Goal: Register for event/course

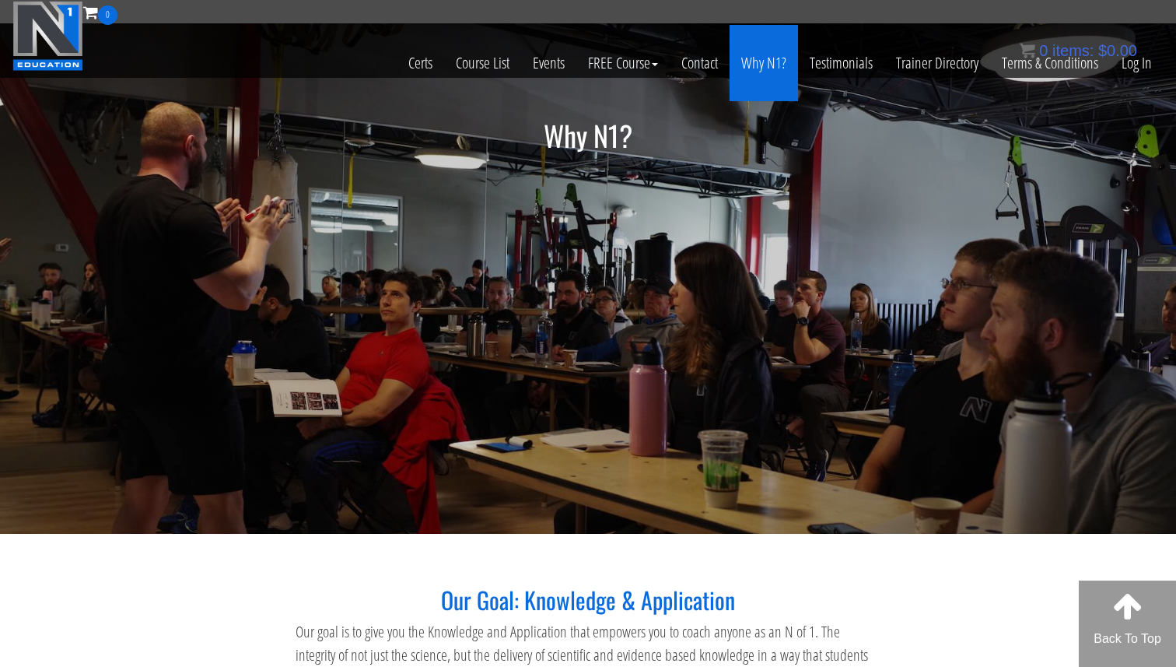
click at [748, 65] on link "Why N1?" at bounding box center [764, 63] width 68 height 76
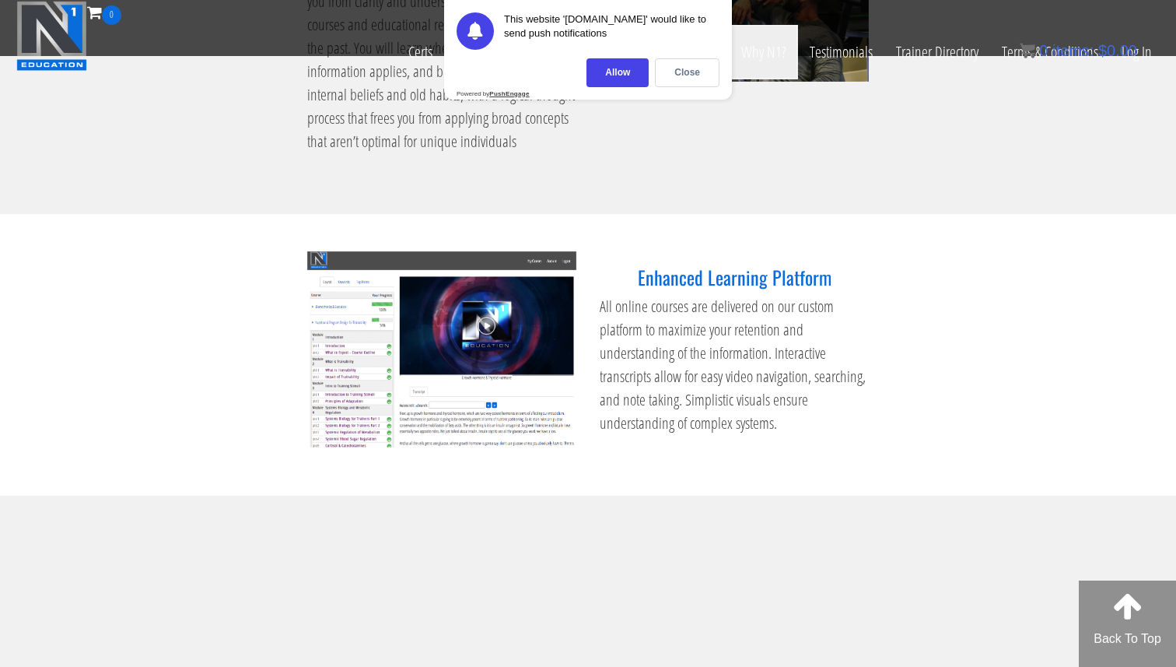
scroll to position [1932, 0]
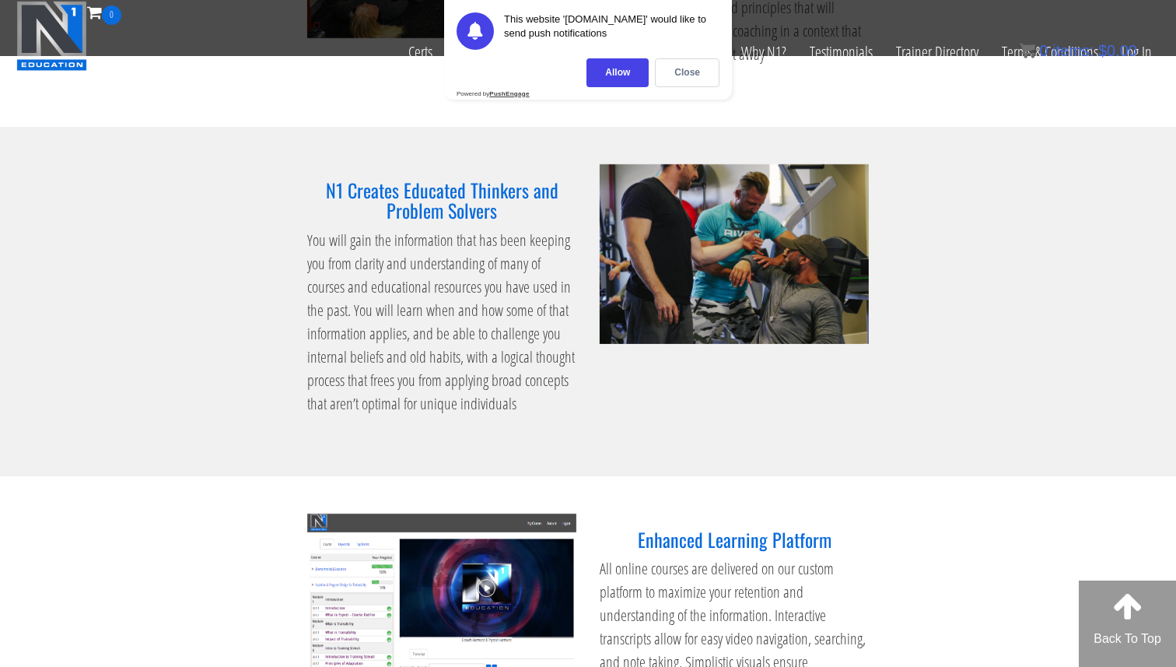
scroll to position [1484, 0]
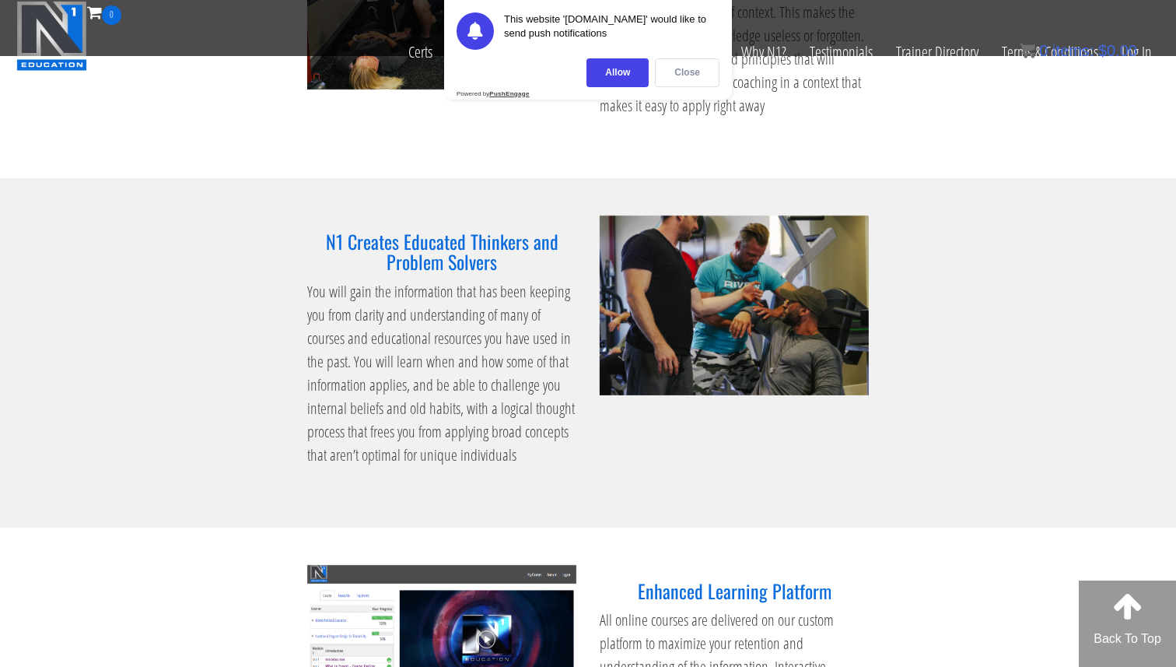
click at [674, 69] on div "Close" at bounding box center [687, 72] width 65 height 29
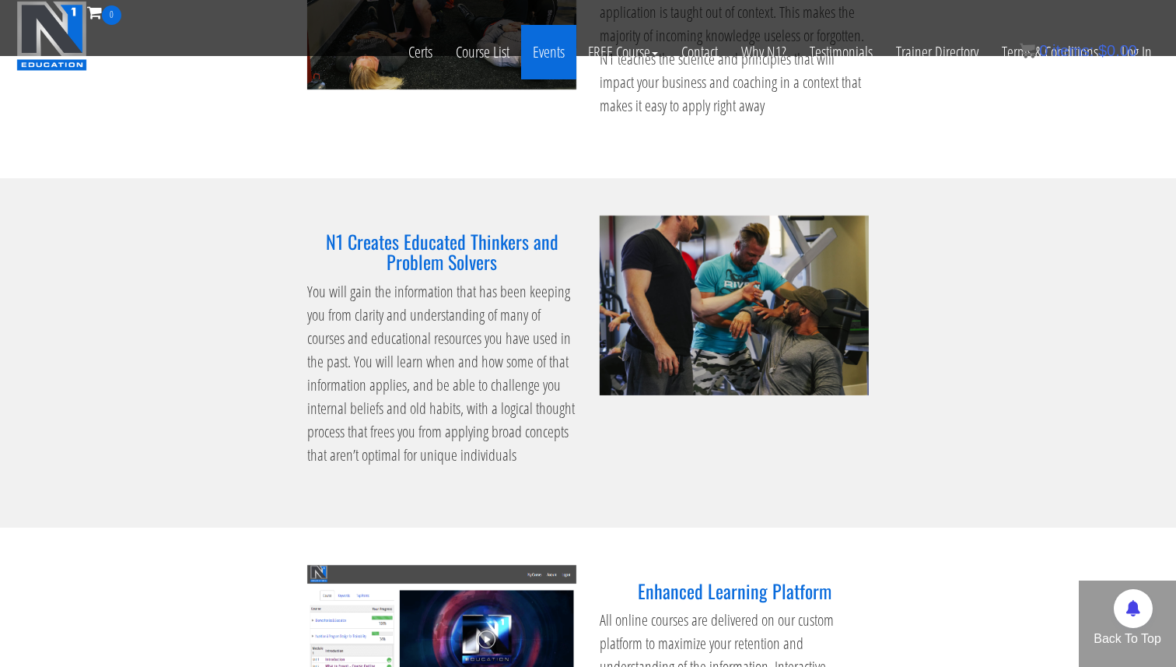
click at [542, 47] on link "Events" at bounding box center [548, 52] width 55 height 54
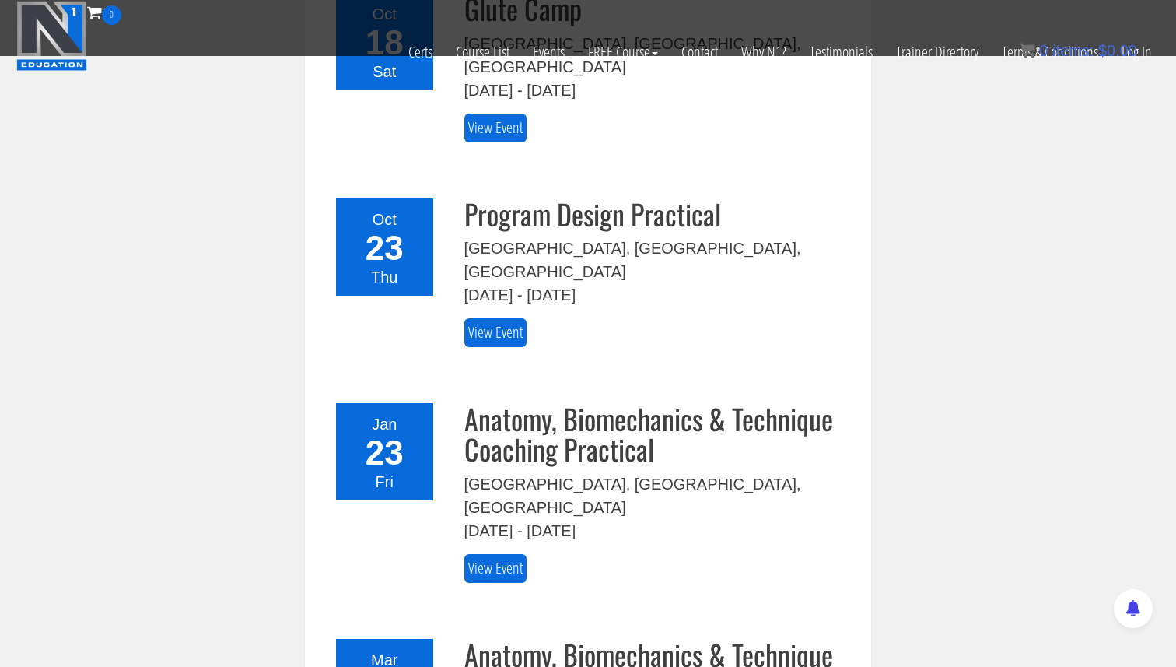
scroll to position [755, 0]
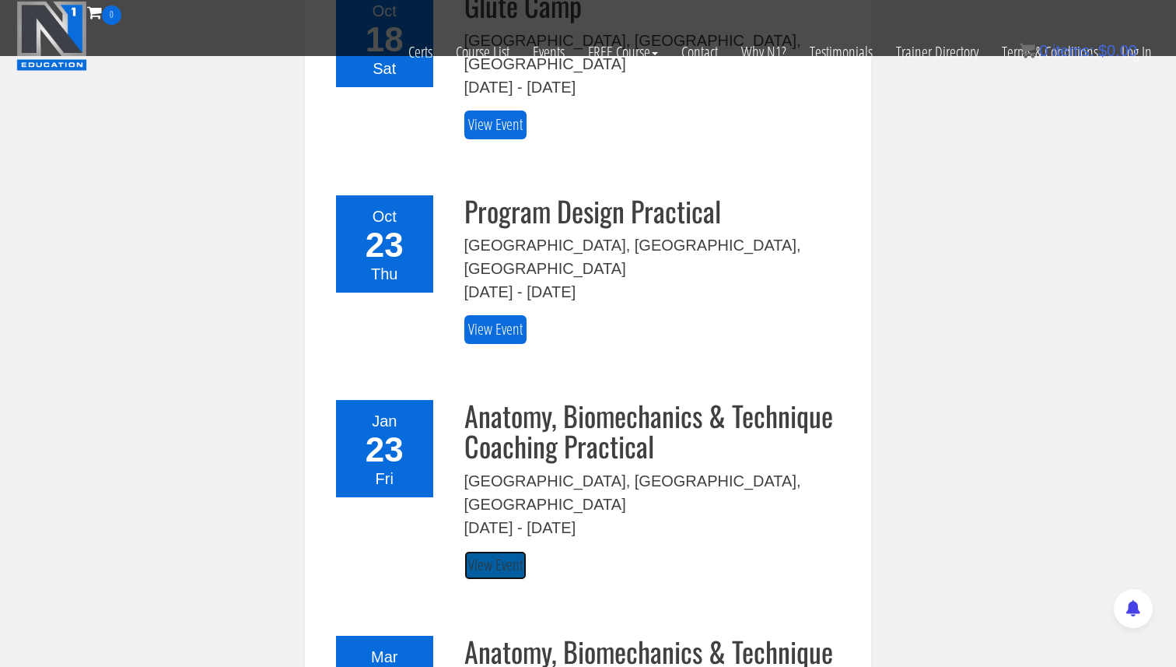
click at [505, 551] on link "View Event" at bounding box center [495, 565] width 62 height 29
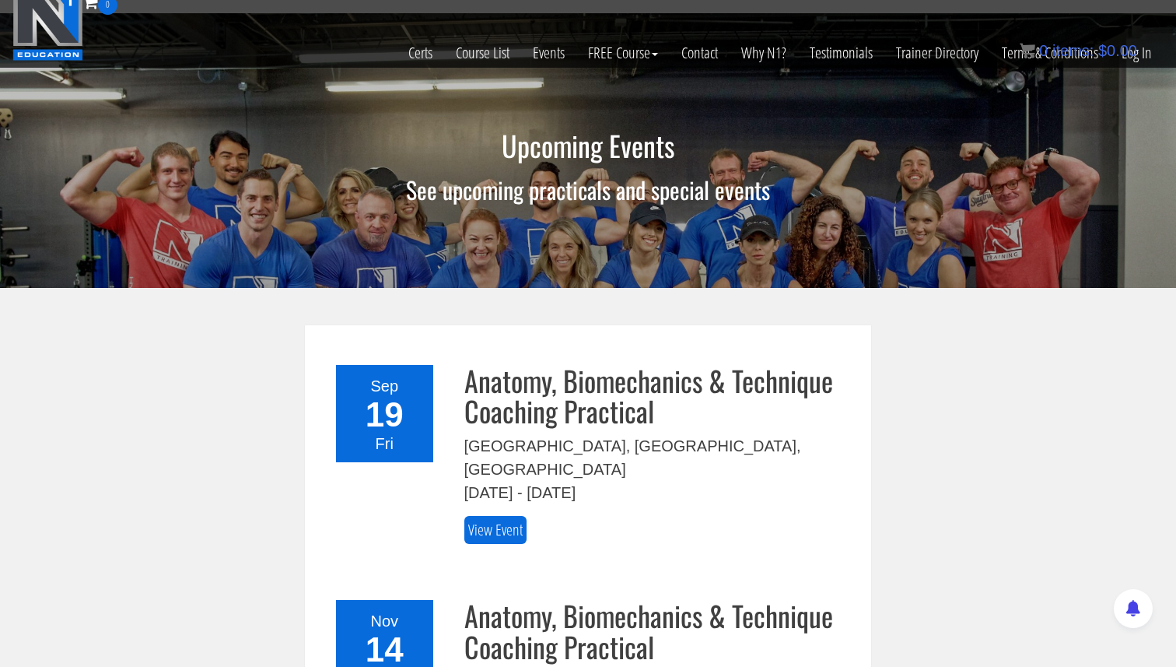
scroll to position [0, 0]
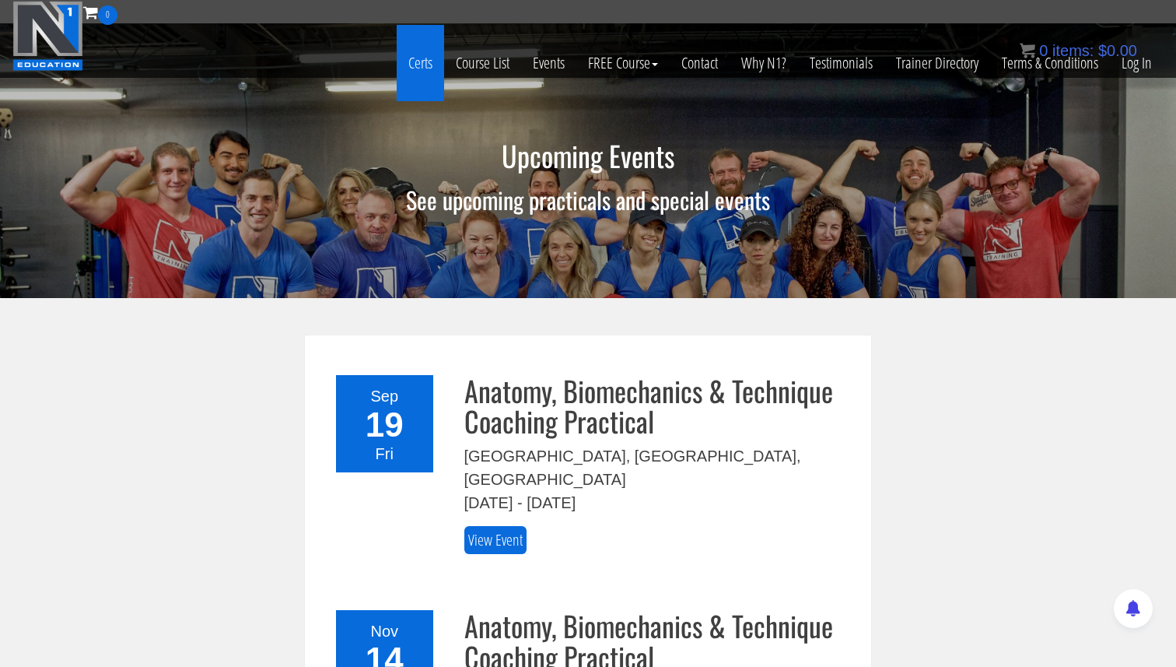
click at [422, 64] on link "Certs" at bounding box center [420, 63] width 47 height 76
click at [422, 66] on link "Certs" at bounding box center [420, 63] width 47 height 76
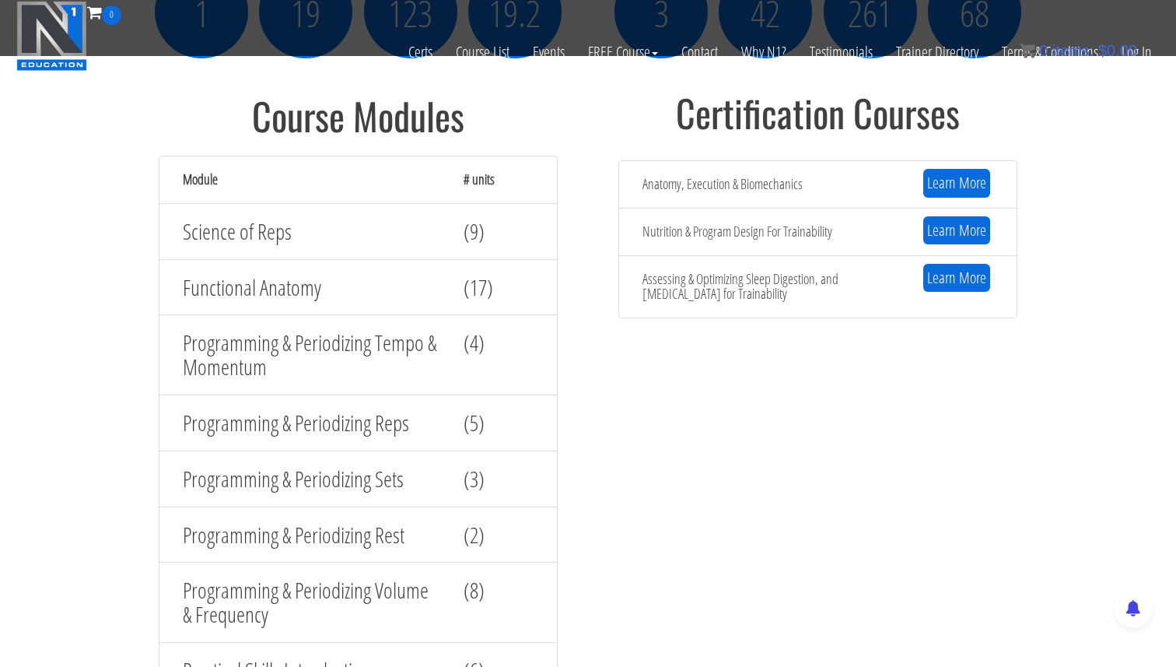
scroll to position [1883, 0]
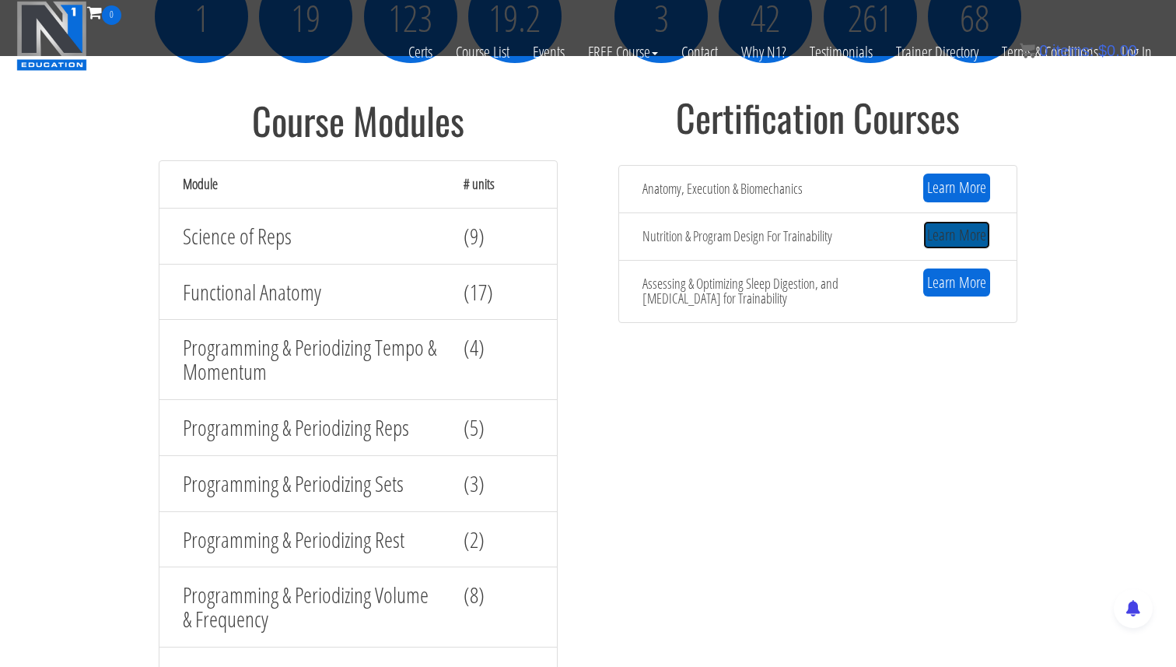
click at [953, 241] on link "Learn More" at bounding box center [956, 235] width 67 height 29
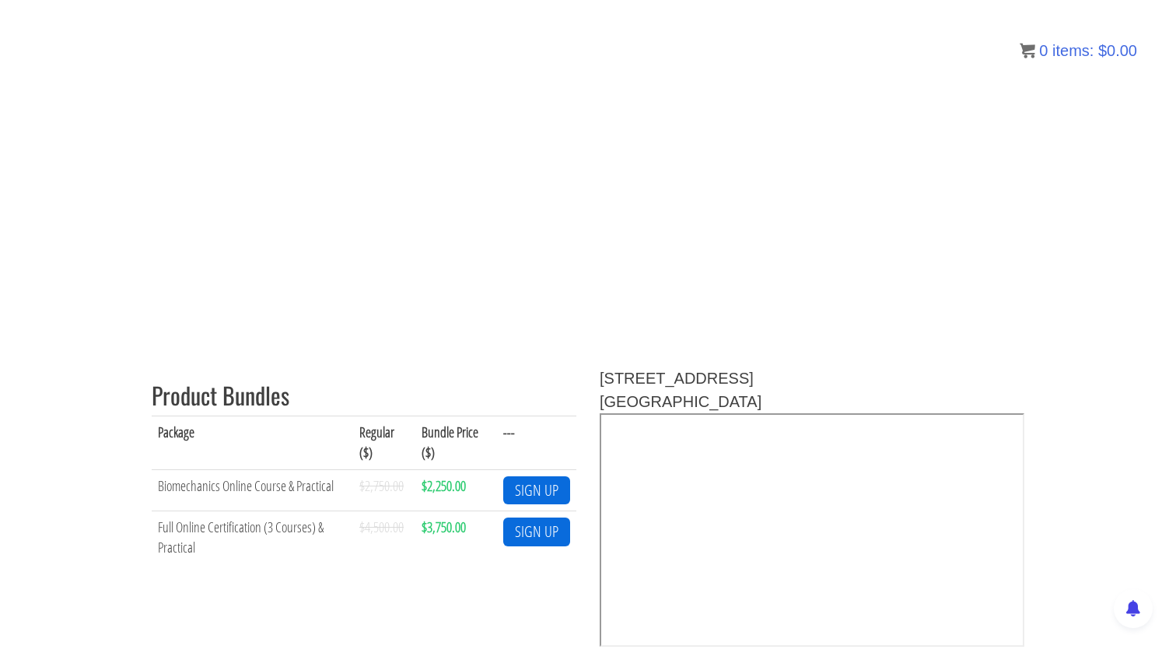
scroll to position [0, 0]
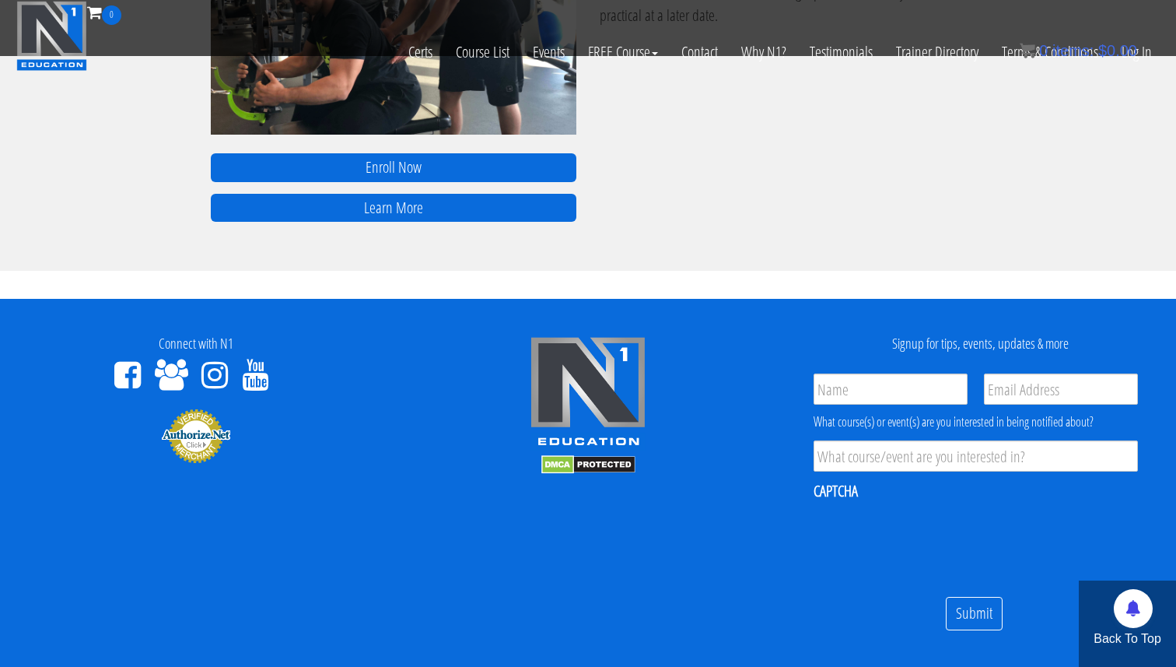
scroll to position [1368, 0]
